Goal: Information Seeking & Learning: Learn about a topic

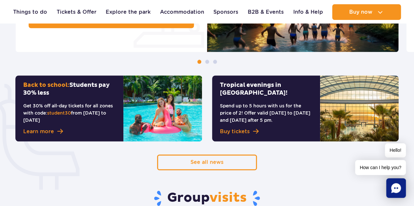
scroll to position [295, 0]
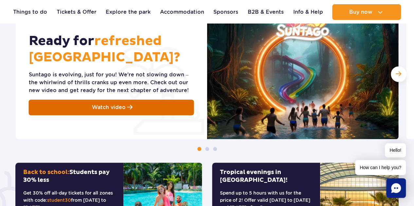
click at [152, 102] on link "Watch video" at bounding box center [111, 108] width 165 height 16
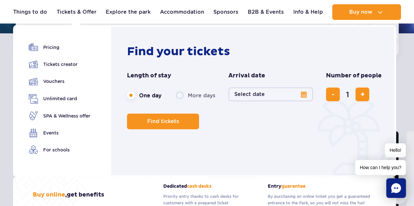
scroll to position [65, 0]
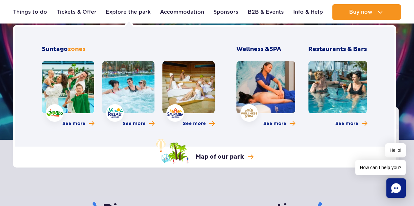
click at [61, 82] on link at bounding box center [68, 87] width 52 height 52
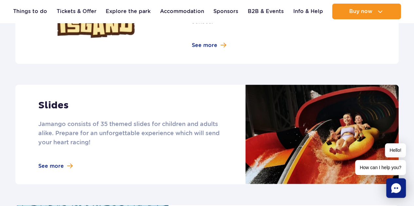
scroll to position [524, 0]
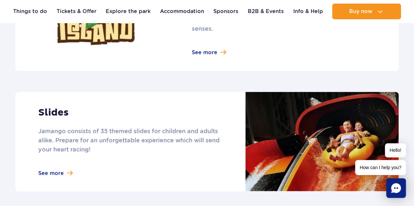
click at [67, 163] on link at bounding box center [206, 142] width 383 height 100
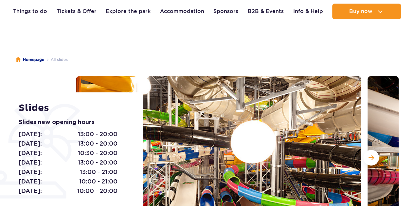
scroll to position [65, 0]
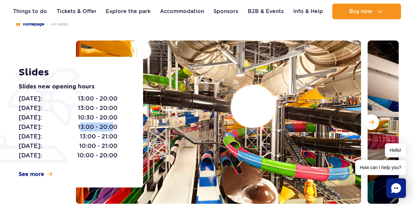
drag, startPoint x: 80, startPoint y: 127, endPoint x: 113, endPoint y: 128, distance: 33.4
click at [113, 128] on span "13:00 - 20:00" at bounding box center [98, 127] width 40 height 9
click at [104, 138] on span "13:00 - 21:00" at bounding box center [99, 136] width 38 height 9
drag, startPoint x: 80, startPoint y: 147, endPoint x: 89, endPoint y: 147, distance: 8.8
click at [89, 147] on span "10:00 - 21:00" at bounding box center [98, 146] width 38 height 9
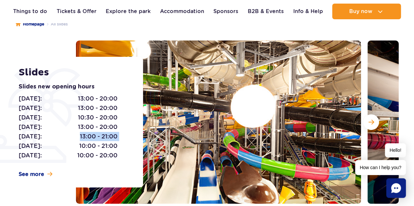
drag, startPoint x: 79, startPoint y: 137, endPoint x: 121, endPoint y: 136, distance: 42.2
click at [121, 136] on div "[DATE]: 13:00 - 20:00 [DATE]: 13:00 - 20:00 [DATE]: 10:30 - 20:00 [DATE]: 13:00…" at bounding box center [74, 127] width 110 height 66
drag, startPoint x: 77, startPoint y: 118, endPoint x: 118, endPoint y: 118, distance: 40.6
click at [118, 118] on div "[DATE]: 13:00 - 20:00 [DATE]: 13:00 - 20:00 [DATE]: 10:30 - 20:00 [DATE]: 13:00…" at bounding box center [74, 127] width 110 height 66
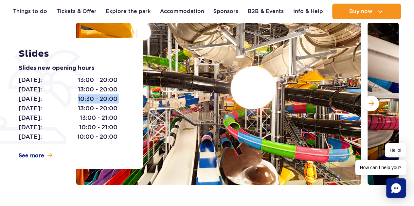
scroll to position [98, 0]
